Goal: Task Accomplishment & Management: Manage account settings

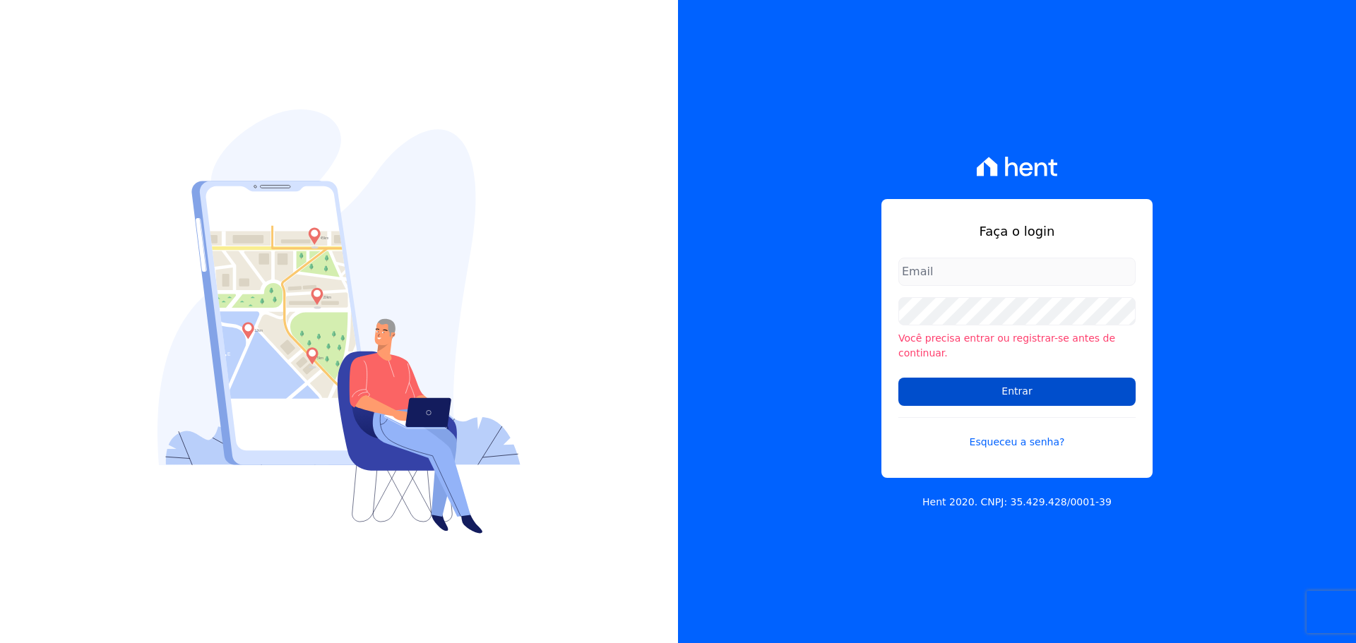
type input "[EMAIL_ADDRESS][DOMAIN_NAME]"
click at [1002, 385] on input "Entrar" at bounding box center [1016, 392] width 237 height 28
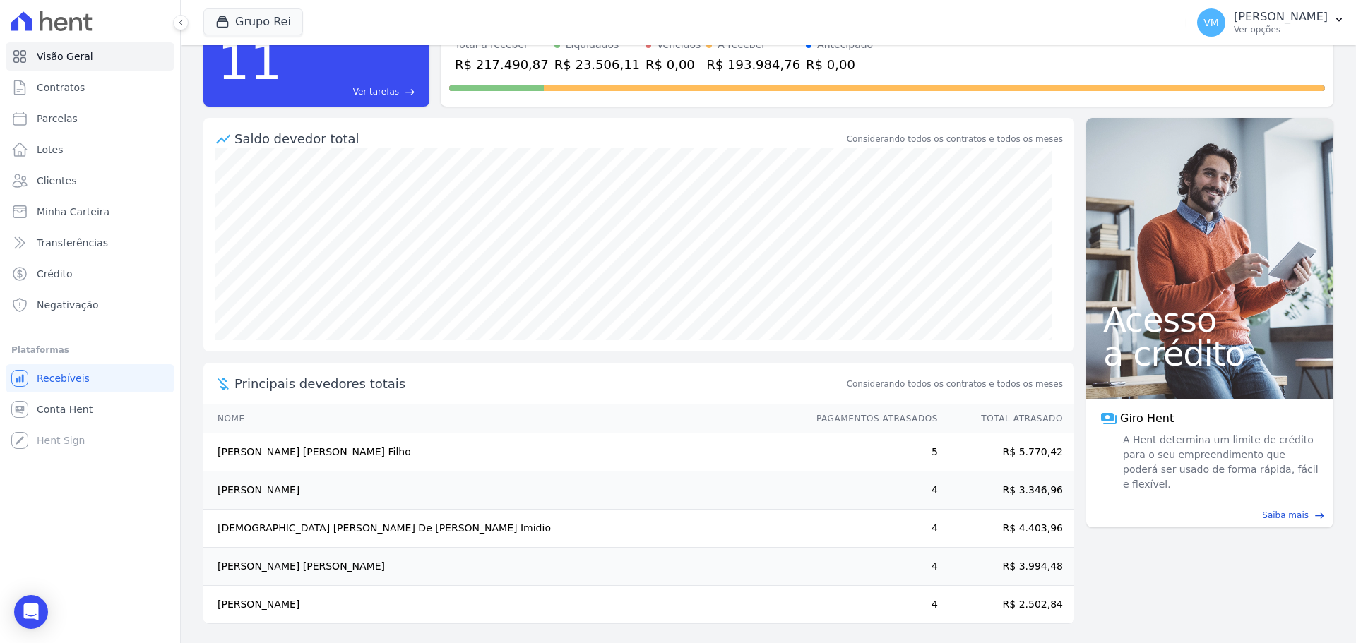
scroll to position [78, 0]
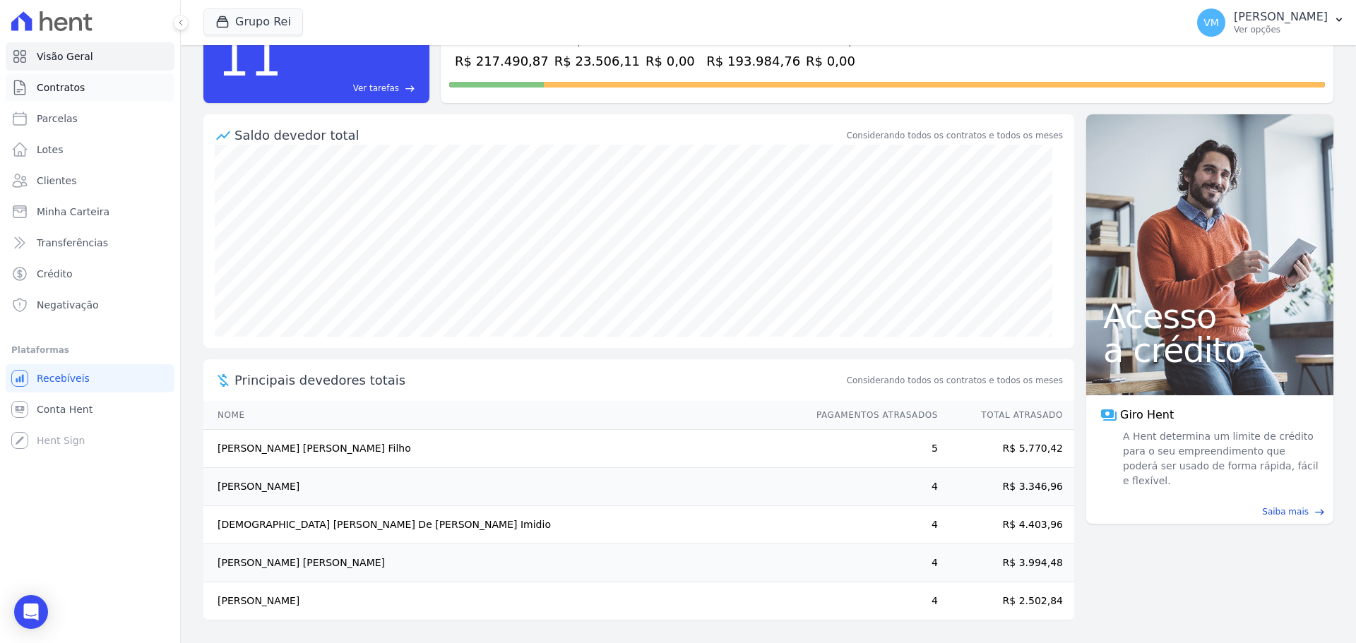
click at [149, 88] on link "Contratos" at bounding box center [90, 87] width 169 height 28
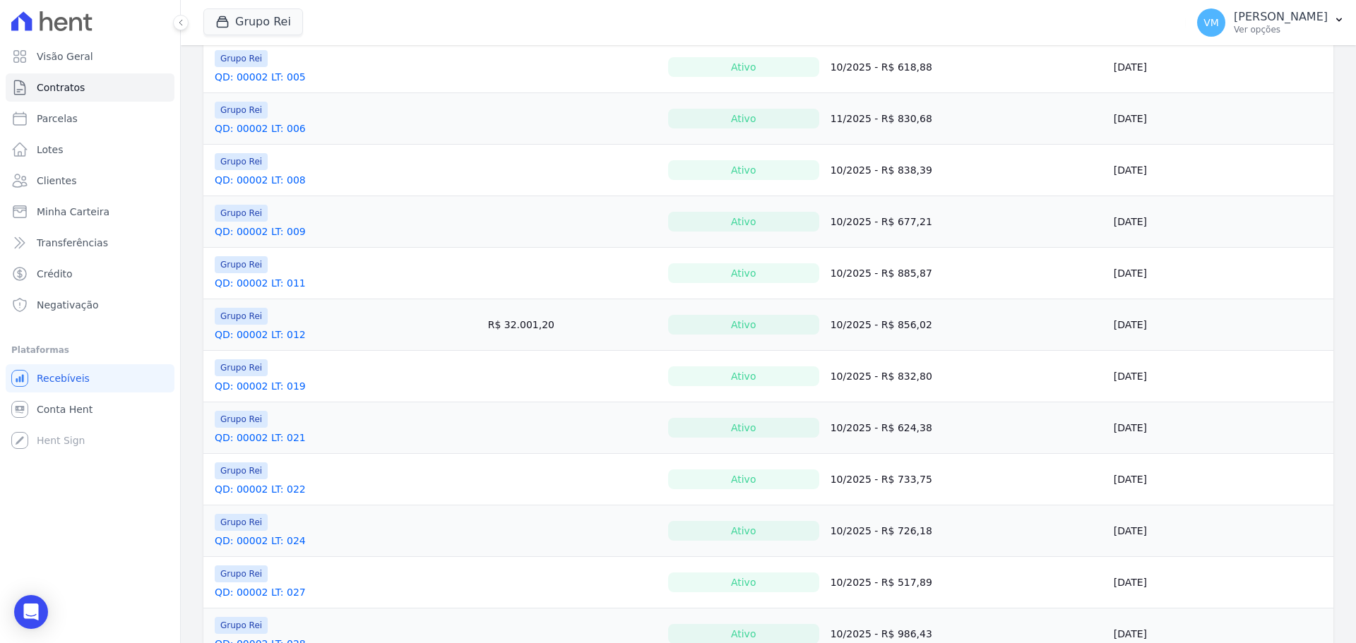
scroll to position [297, 0]
